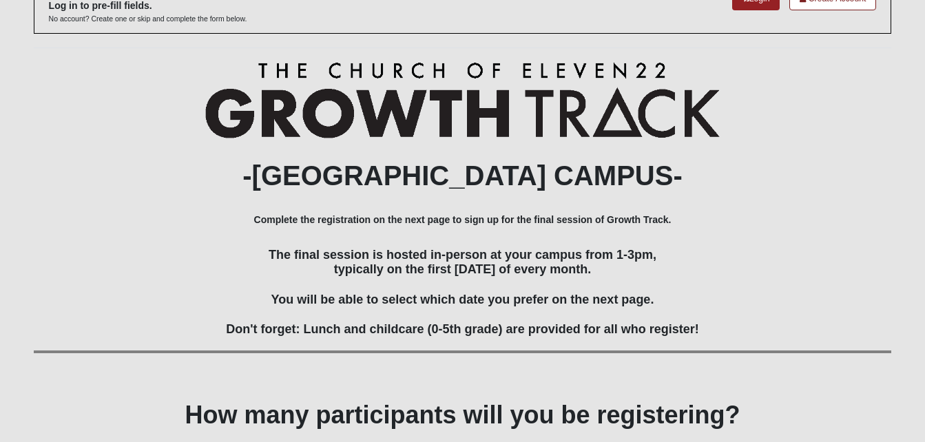
scroll to position [202, 0]
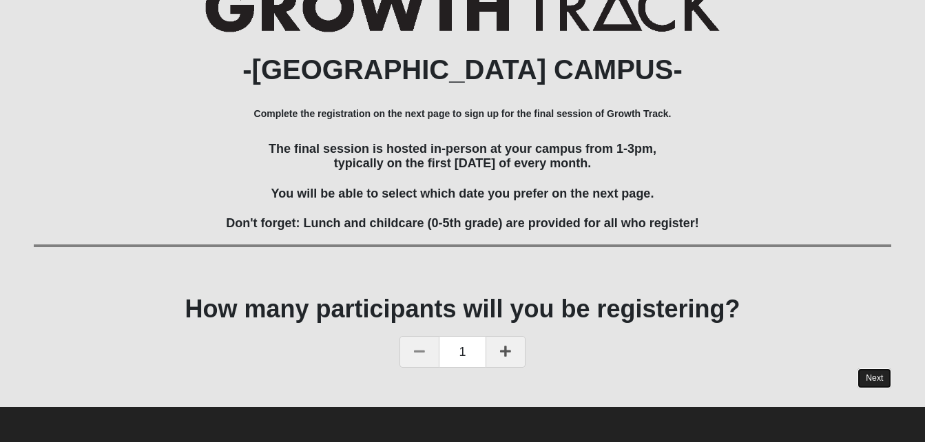
click at [881, 379] on link "Next" at bounding box center [874, 378] width 34 height 20
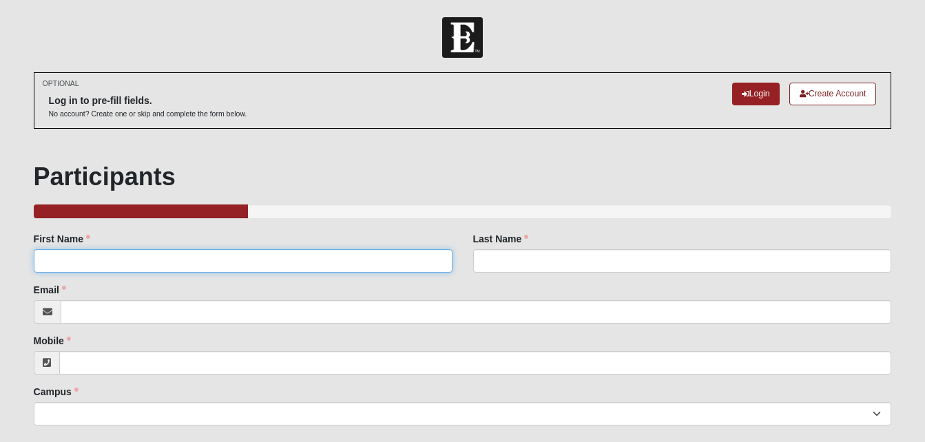
click at [288, 257] on input "First Name" at bounding box center [243, 260] width 419 height 23
type input "Sierra"
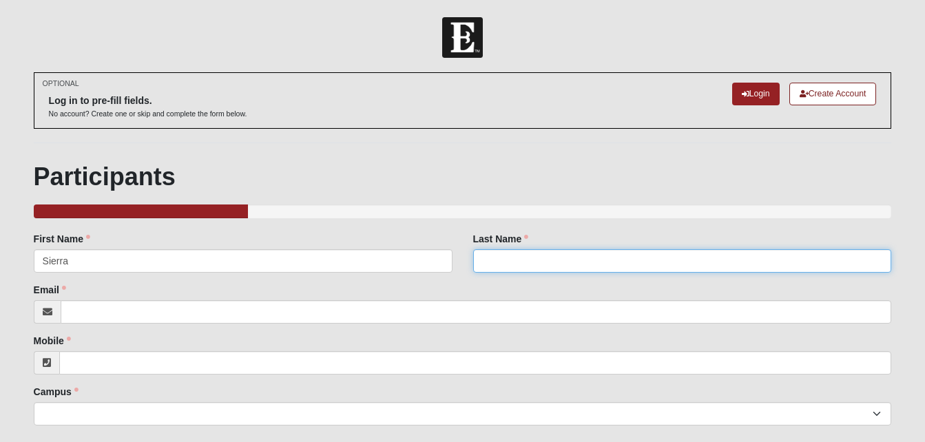
type input "Trenor"
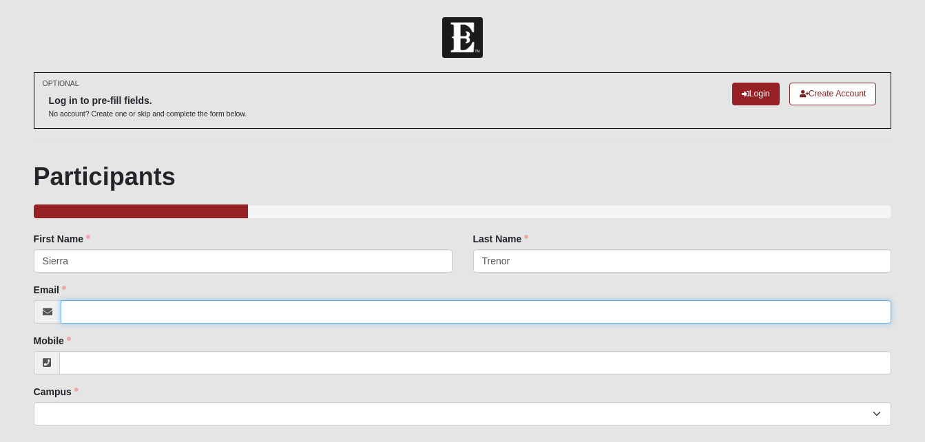
type input "[EMAIL_ADDRESS][DOMAIN_NAME]"
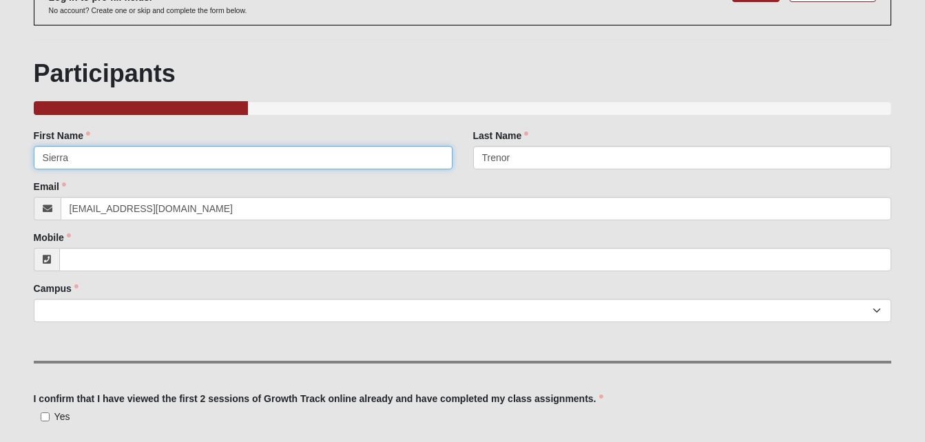
scroll to position [104, 0]
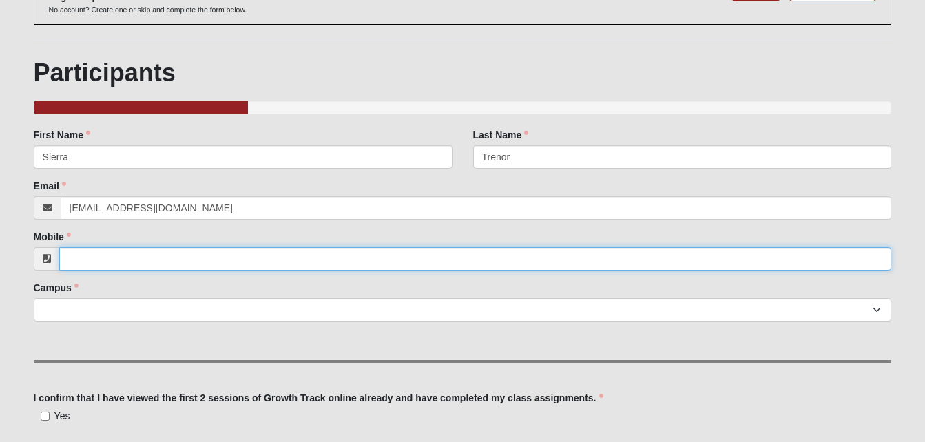
click at [227, 251] on input "Mobile" at bounding box center [475, 258] width 832 height 23
type input "[PHONE_NUMBER]"
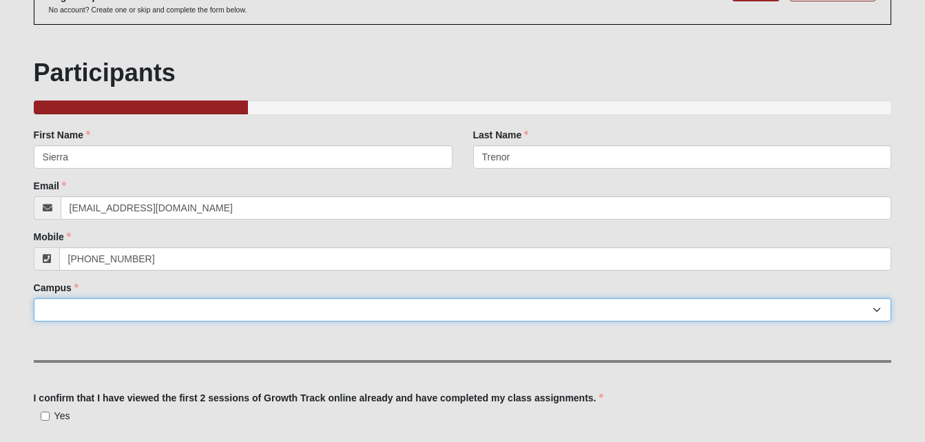
click at [155, 311] on select "Arlington Baymeadows Eleven22 Online [PERSON_NAME][GEOGRAPHIC_DATA] Jesup [GEOG…" at bounding box center [463, 309] width 858 height 23
select select "3"
click at [34, 298] on select "Arlington Baymeadows Eleven22 Online [PERSON_NAME][GEOGRAPHIC_DATA] Jesup [GEOG…" at bounding box center [463, 309] width 858 height 23
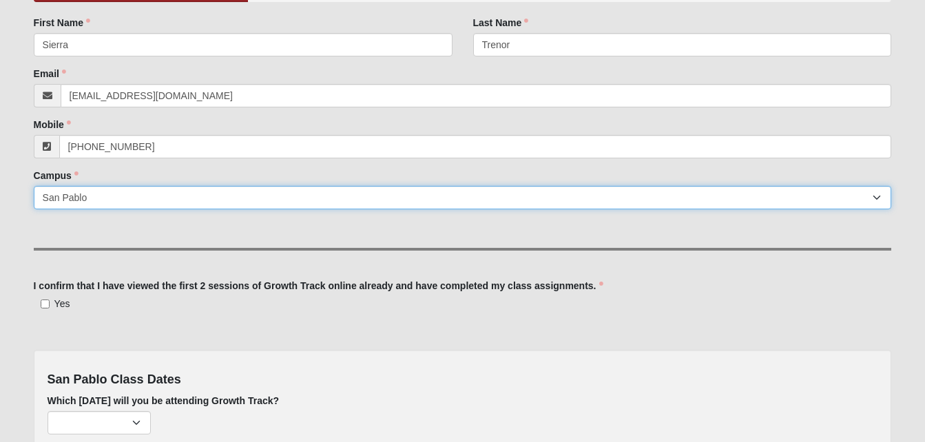
scroll to position [218, 0]
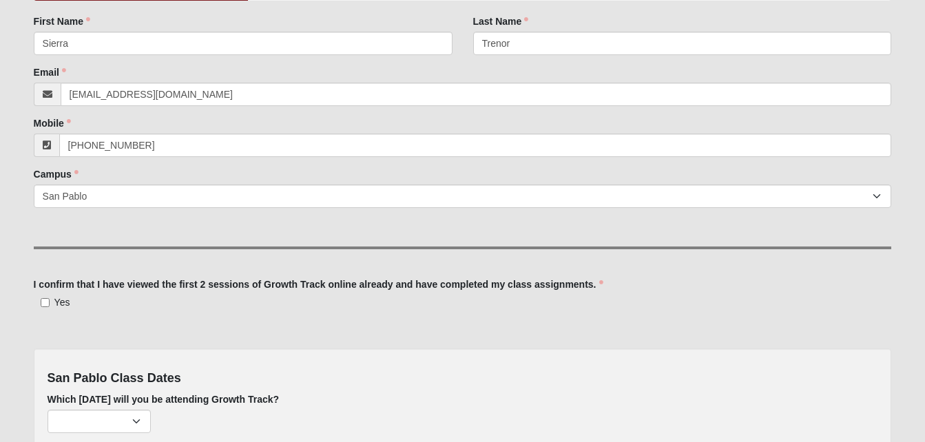
click at [56, 302] on span "Yes" at bounding box center [62, 302] width 16 height 11
click at [50, 302] on input "Yes" at bounding box center [45, 302] width 9 height 9
checkbox input "true"
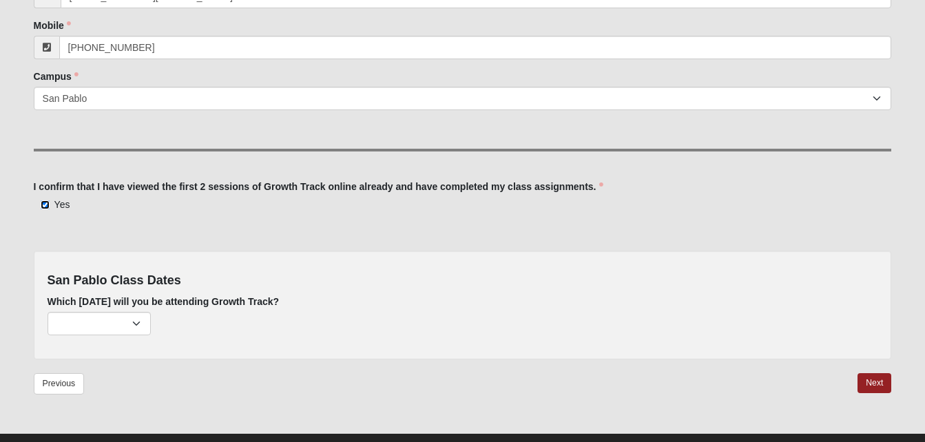
scroll to position [342, 0]
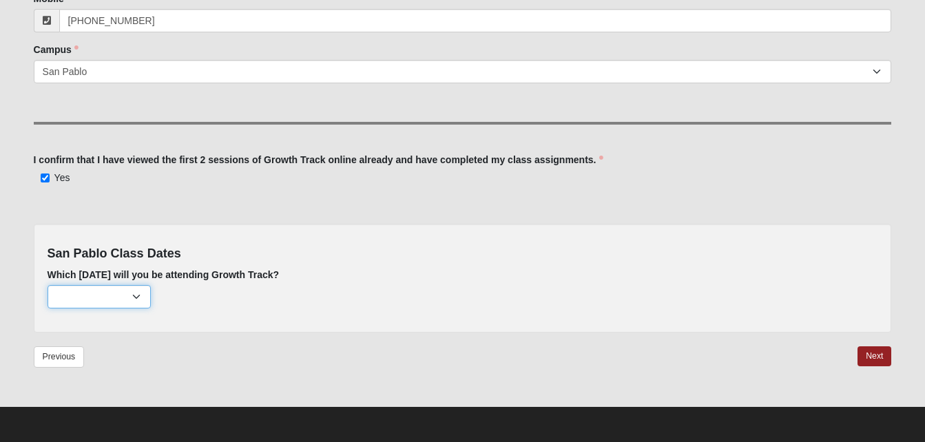
click at [129, 300] on select "[DATE] (163 remaining) [DATE] (213 remaining) [DATE] (222 remaining) [DATE] (22…" at bounding box center [99, 296] width 103 height 23
select select "714"
click at [48, 285] on select "[DATE] (163 remaining) [DATE] (213 remaining) [DATE] (222 remaining) [DATE] (22…" at bounding box center [99, 296] width 103 height 23
click at [876, 363] on link "Next" at bounding box center [874, 356] width 34 height 20
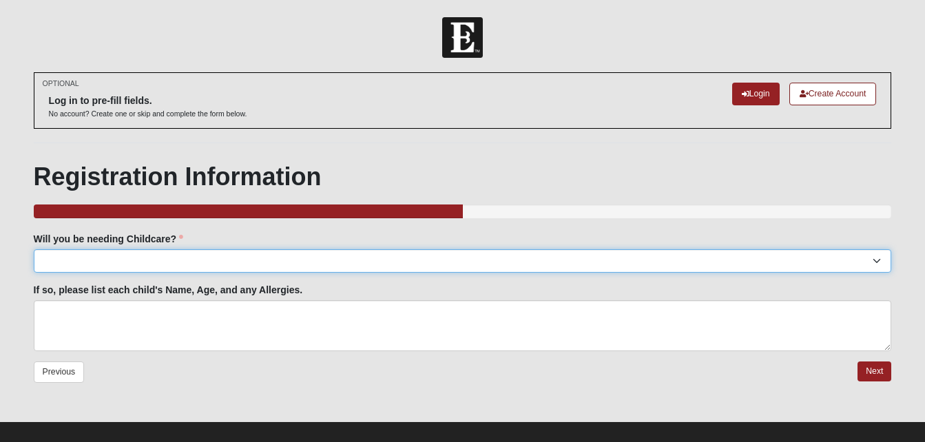
click at [446, 260] on select "Yes No" at bounding box center [463, 260] width 858 height 23
select select "No"
click at [34, 249] on select "Yes No" at bounding box center [463, 260] width 858 height 23
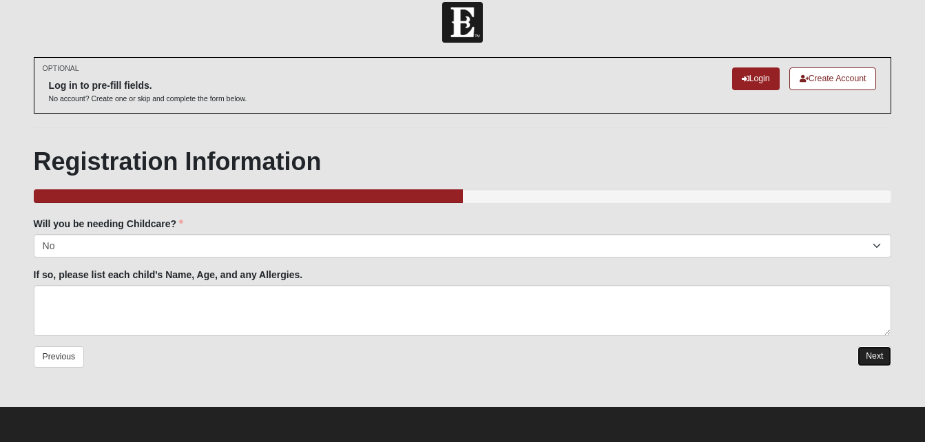
click at [870, 354] on link "Next" at bounding box center [874, 356] width 34 height 20
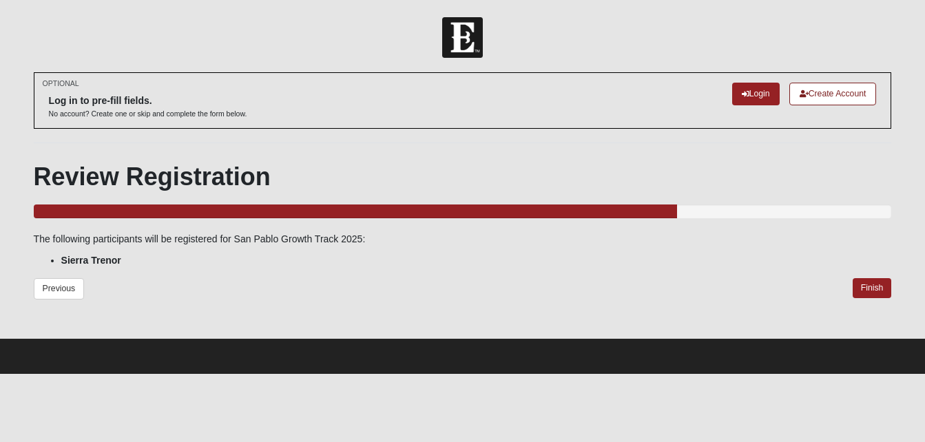
scroll to position [0, 0]
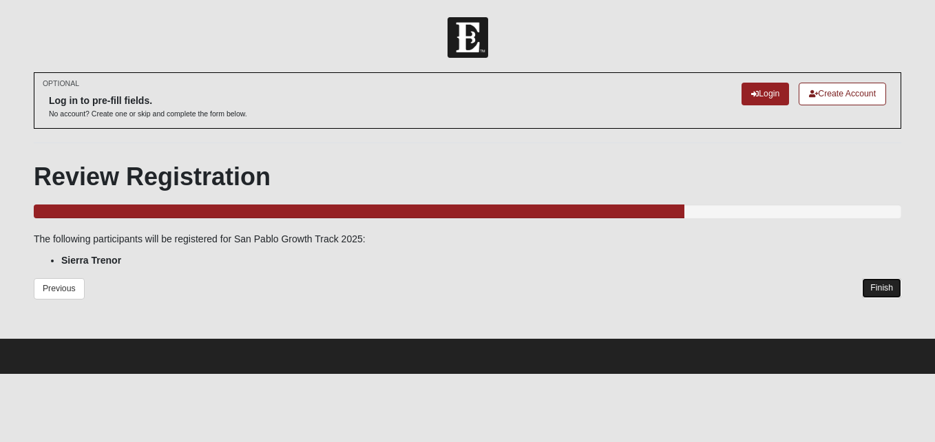
click at [881, 294] on link "Finish" at bounding box center [881, 288] width 39 height 20
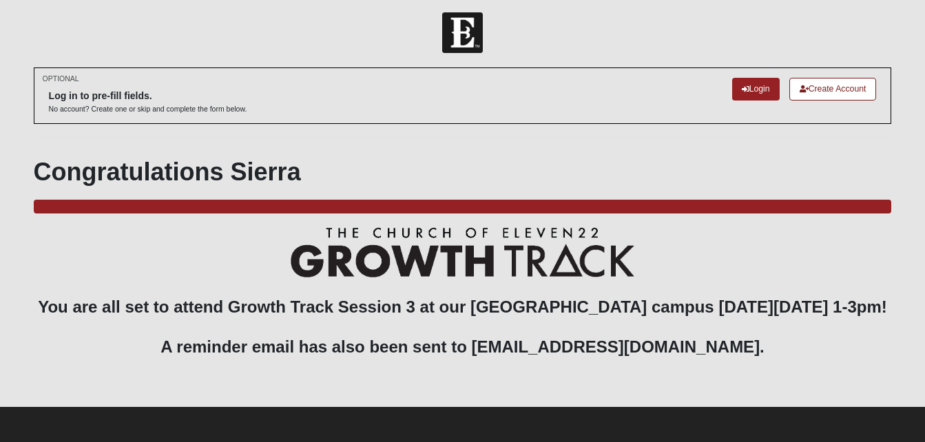
scroll to position [9, 0]
